Goal: Navigation & Orientation: Find specific page/section

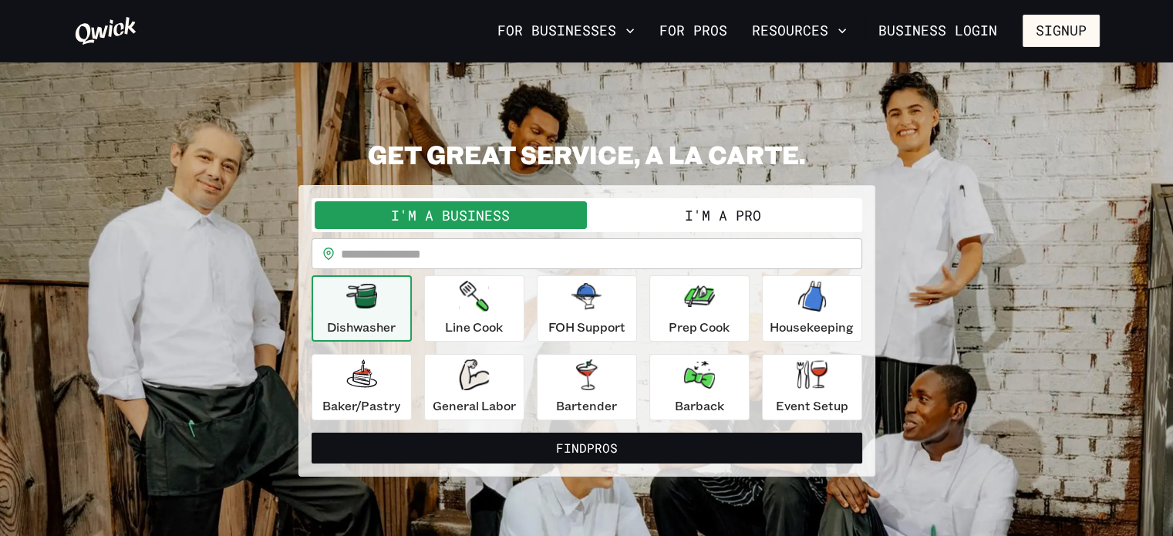
click at [732, 214] on button "I'm a Pro" at bounding box center [723, 215] width 272 height 28
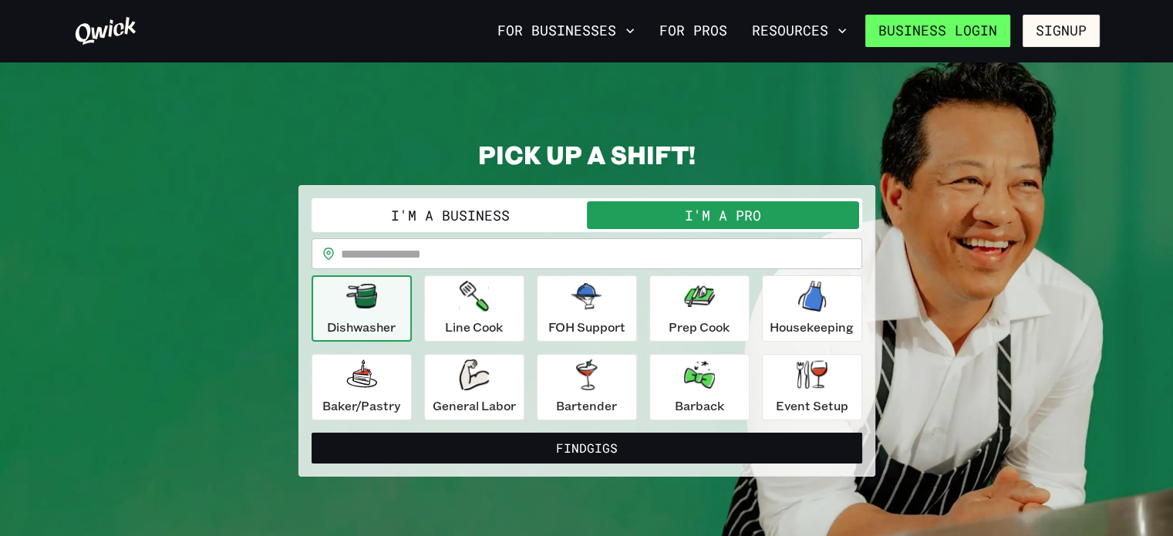
click at [990, 33] on link "Business Login" at bounding box center [937, 31] width 145 height 32
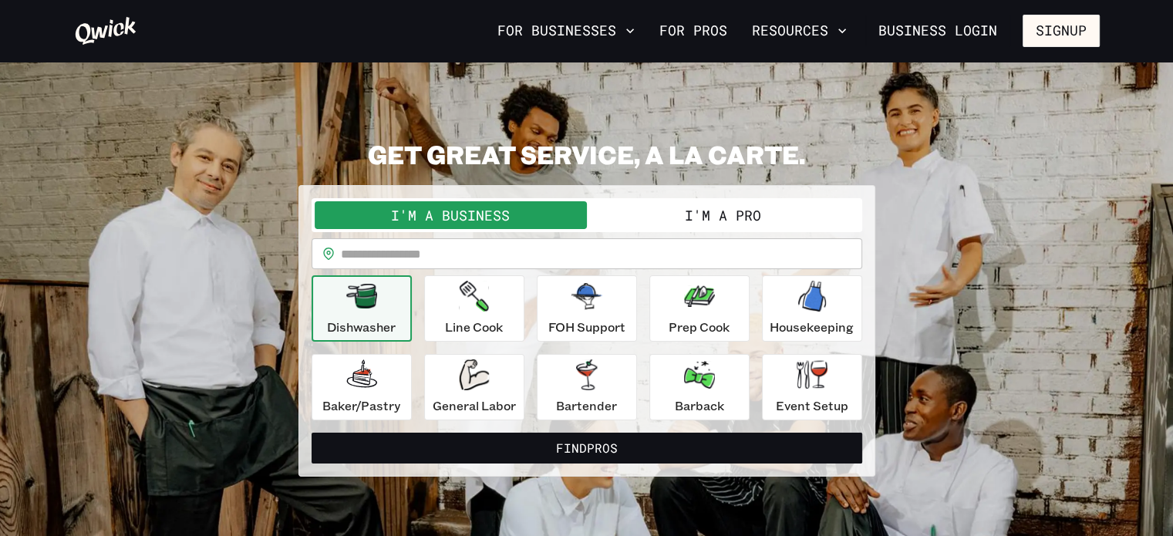
click at [725, 221] on button "I'm a Pro" at bounding box center [723, 215] width 272 height 28
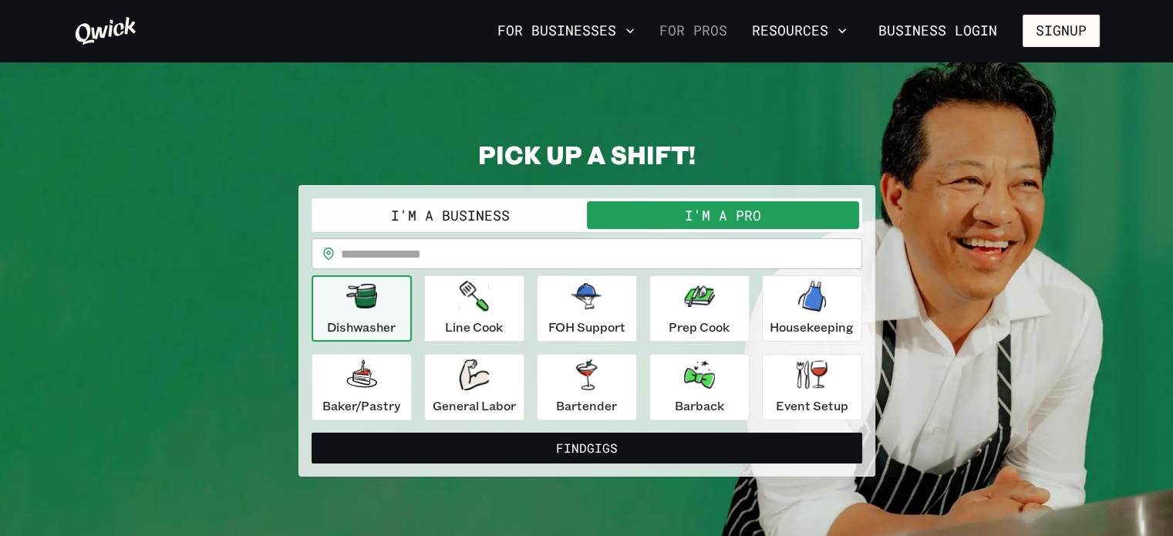
click at [702, 39] on link "For Pros" at bounding box center [693, 31] width 80 height 26
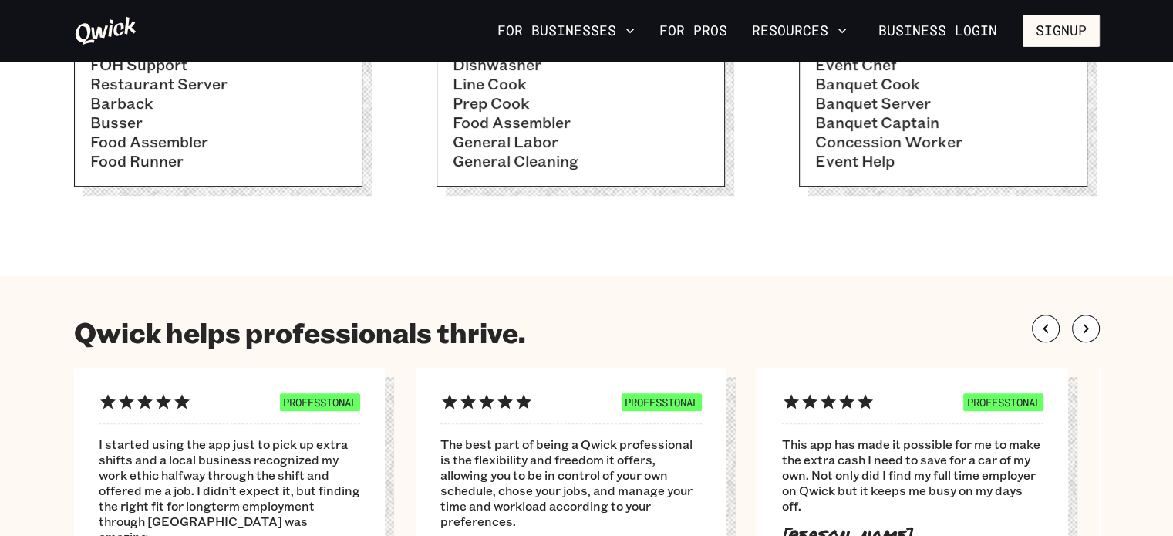
scroll to position [694, 0]
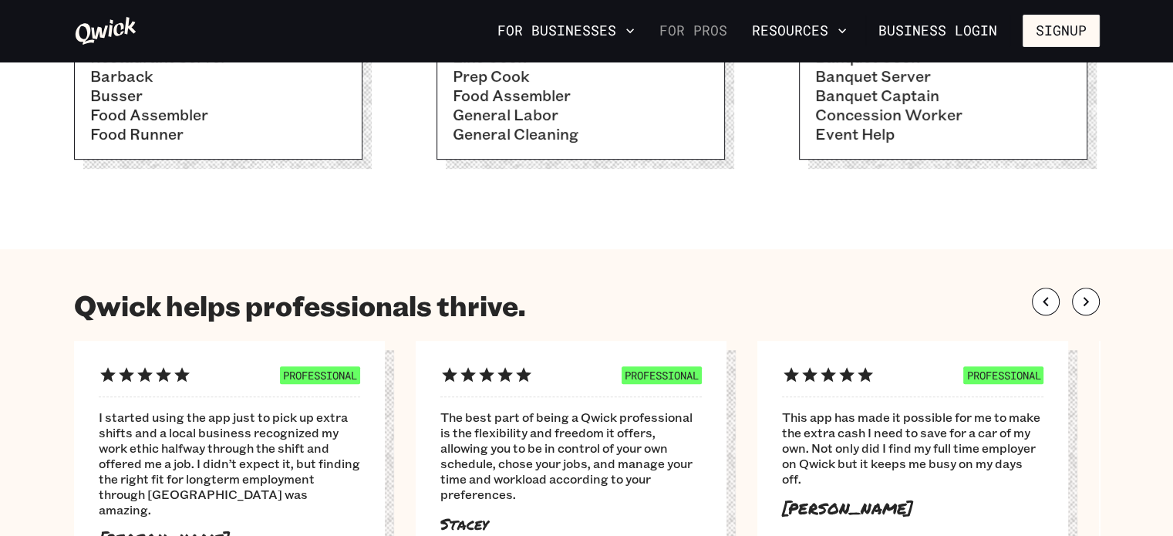
click at [689, 35] on link "For Pros" at bounding box center [693, 31] width 80 height 26
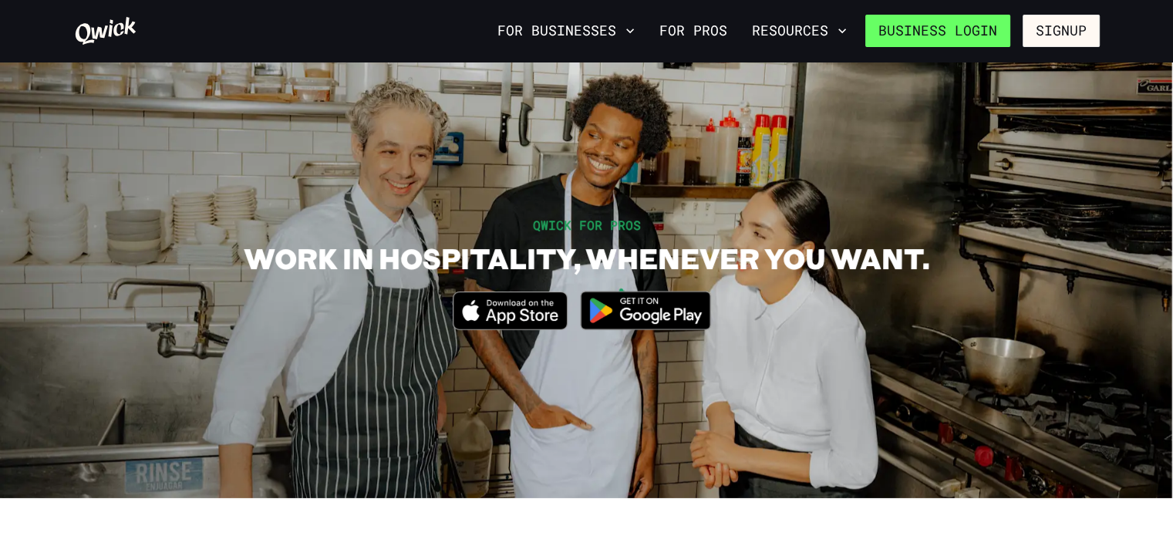
click at [926, 29] on link "Business Login" at bounding box center [937, 31] width 145 height 32
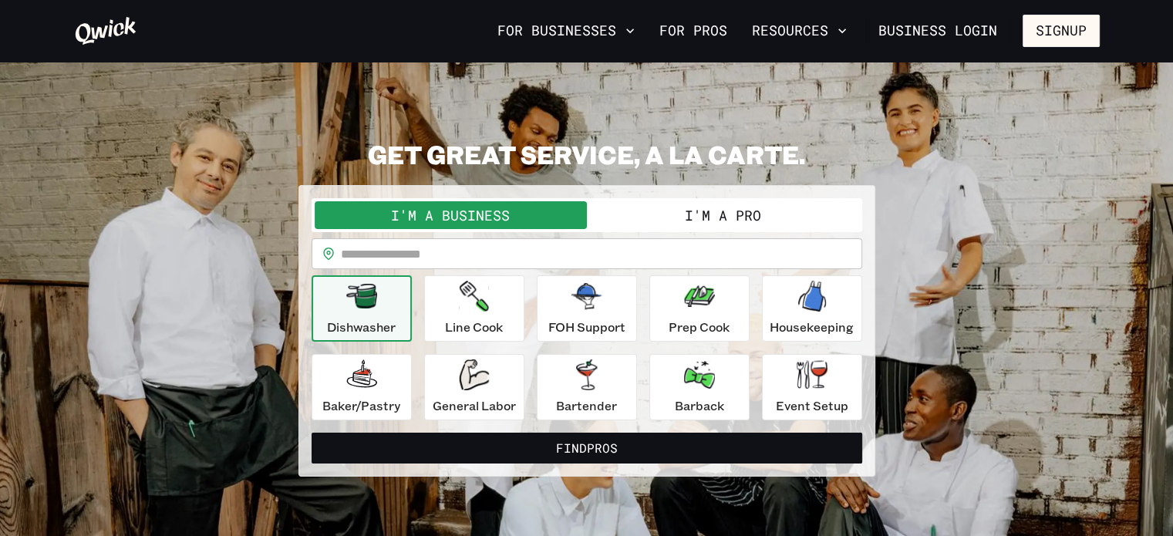
click at [46, 446] on section "**********" at bounding box center [586, 308] width 1173 height 492
